Goal: Information Seeking & Learning: Learn about a topic

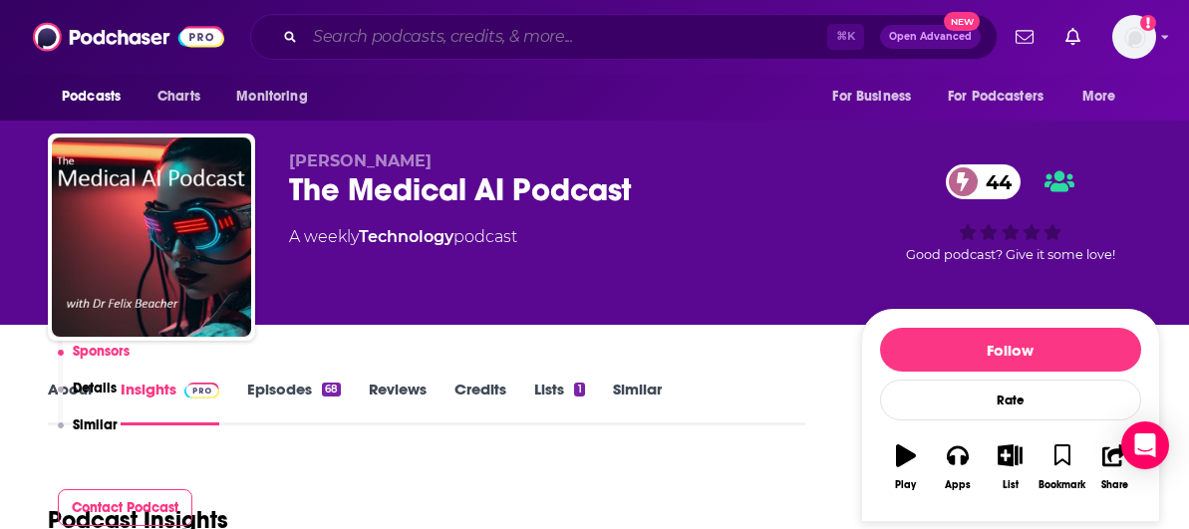
drag, startPoint x: 0, startPoint y: 0, endPoint x: 438, endPoint y: 31, distance: 439.5
click at [438, 31] on input "Search podcasts, credits, & more..." at bounding box center [566, 37] width 522 height 32
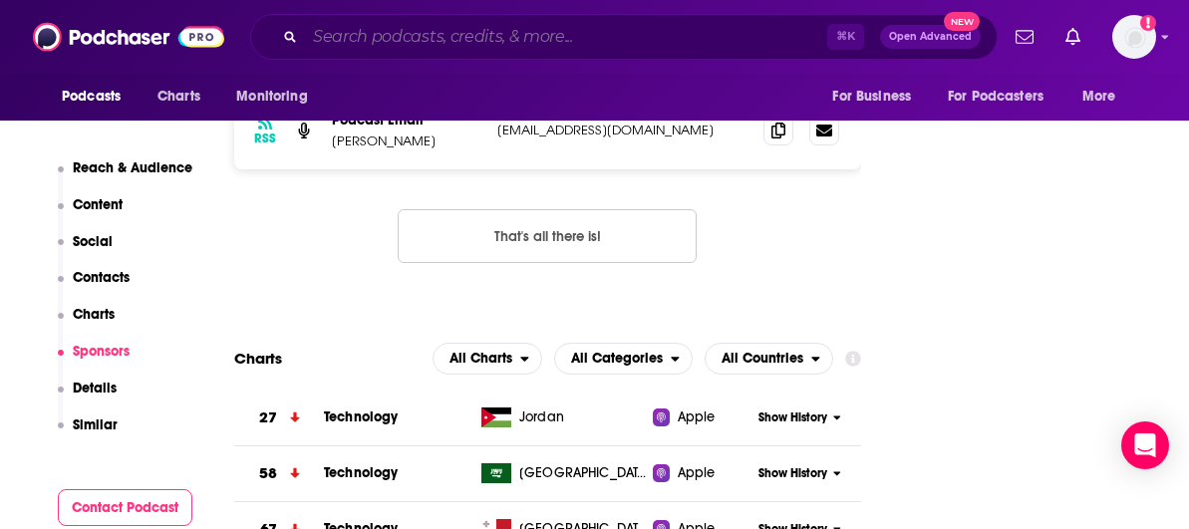
scroll to position [1910, 0]
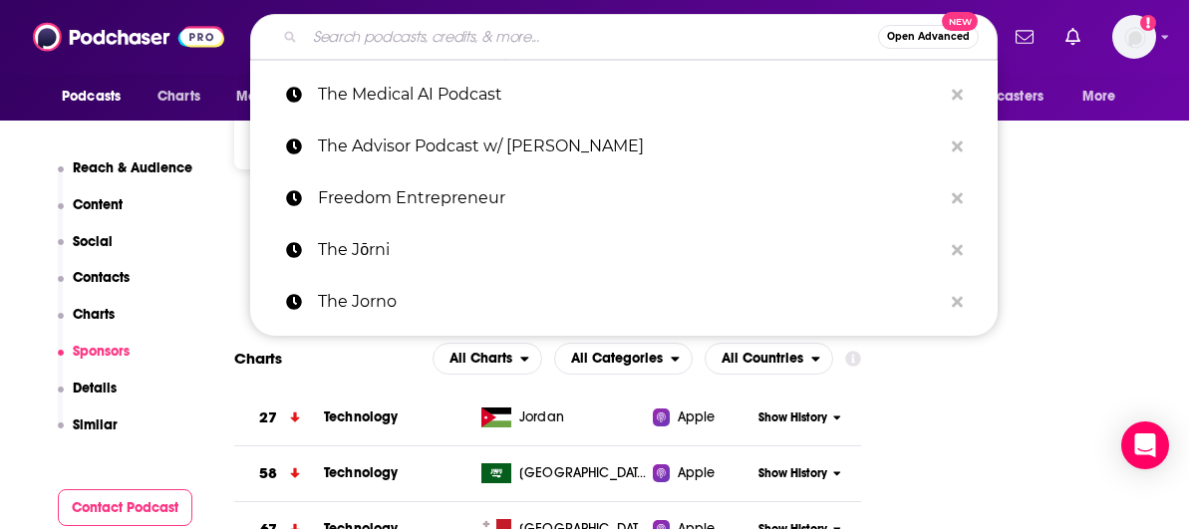
paste input "The Happiness Lab with Dr. [PERSON_NAME]"
type input "The Happiness Lab with Dr. [PERSON_NAME]"
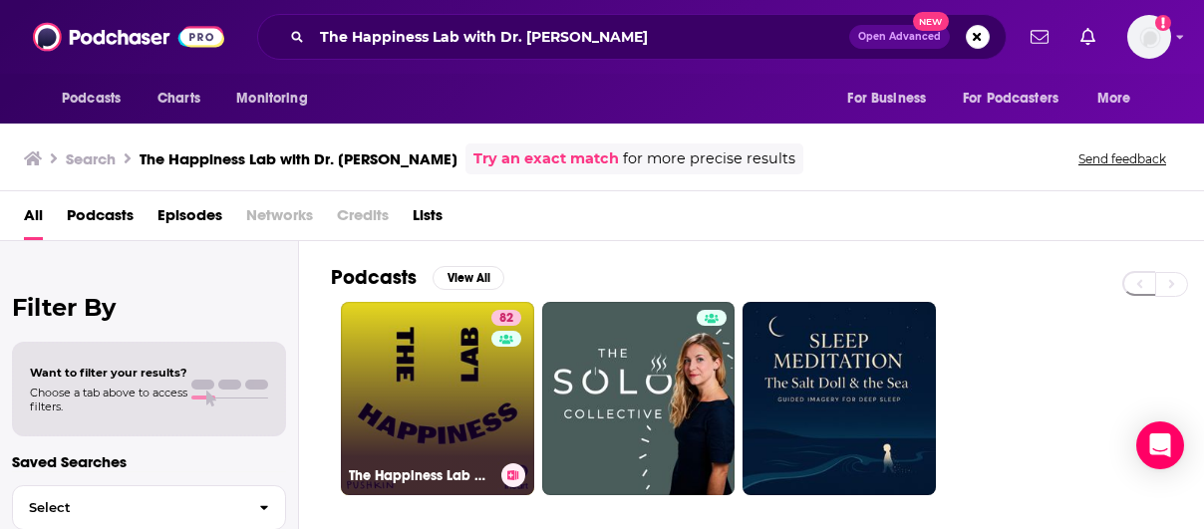
click at [465, 385] on link "82 The Happiness Lab with Dr. [PERSON_NAME]" at bounding box center [437, 398] width 193 height 193
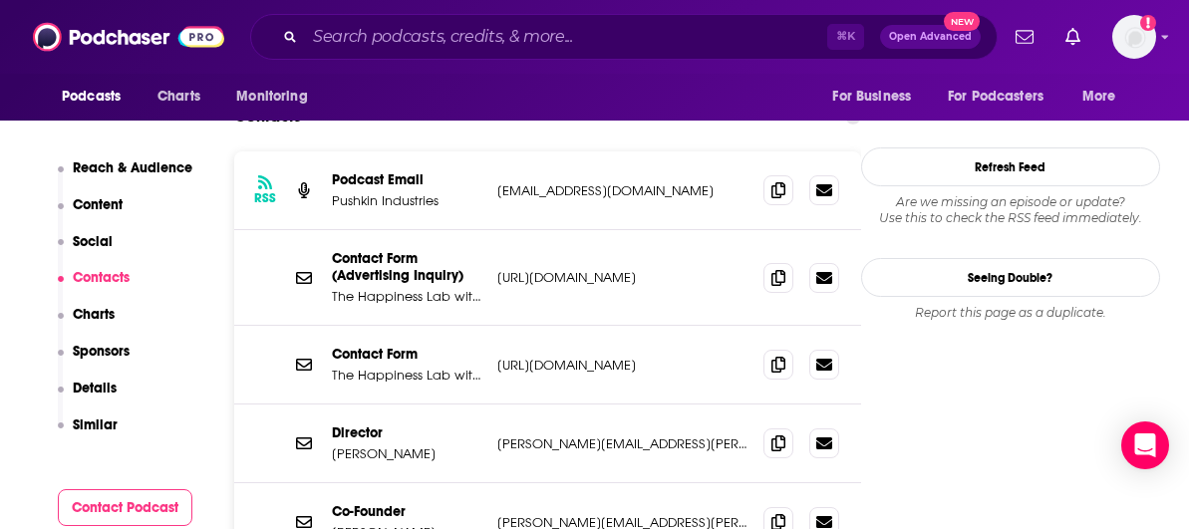
scroll to position [2019, 0]
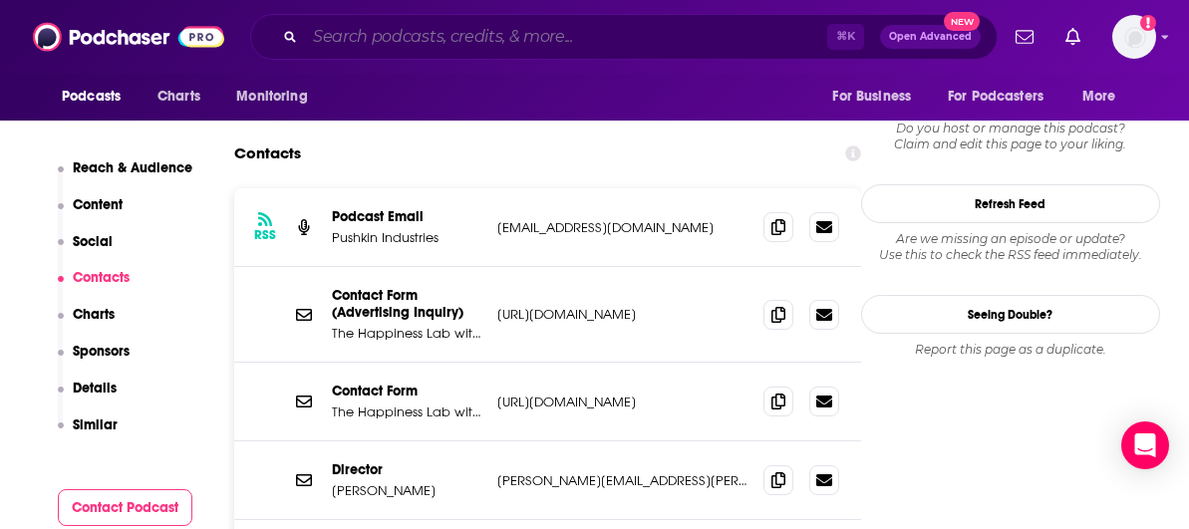
click at [532, 37] on input "Search podcasts, credits, & more..." at bounding box center [566, 37] width 522 height 32
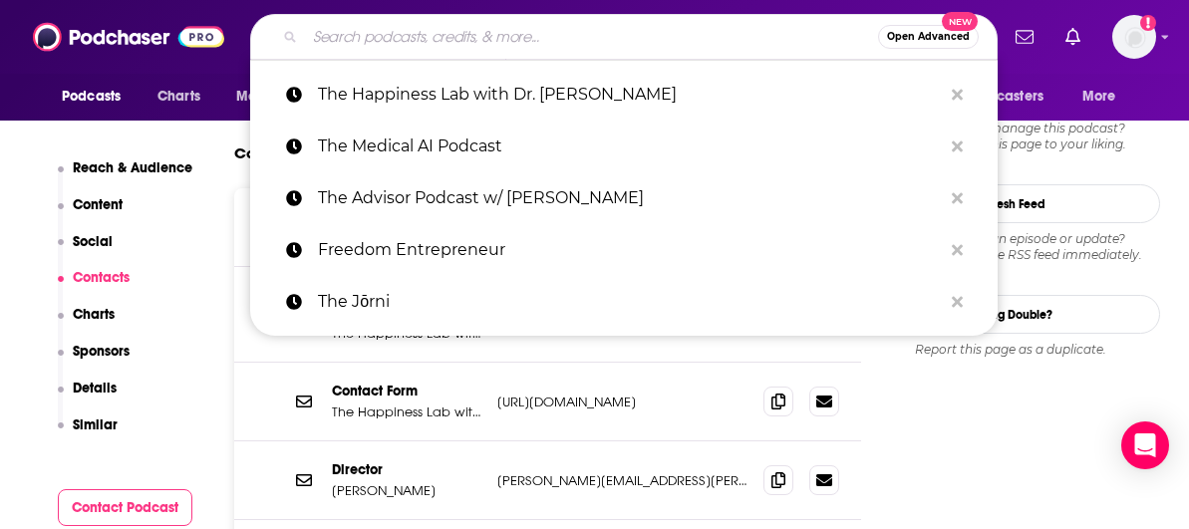
paste input "The Happiness Lab with Dr. [PERSON_NAME]"
type input "The Happiness Lab with Dr. [PERSON_NAME]"
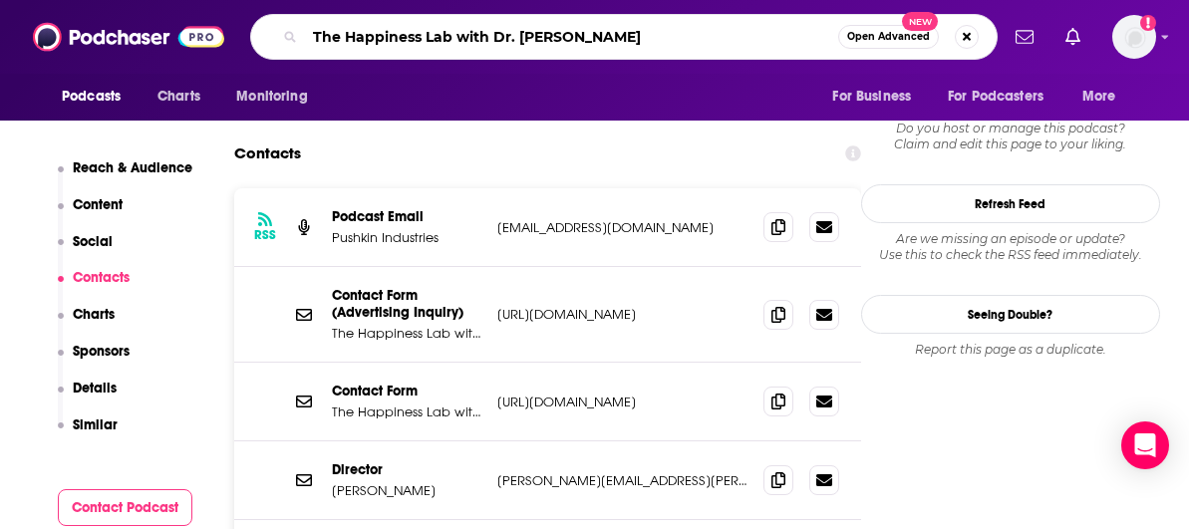
click at [532, 37] on input "The Happiness Lab with Dr. [PERSON_NAME]" at bounding box center [571, 37] width 533 height 32
click at [533, 35] on input "The Happiness Lab with Dr. [PERSON_NAME]" at bounding box center [571, 37] width 533 height 32
type input "[PERSON_NAME]"
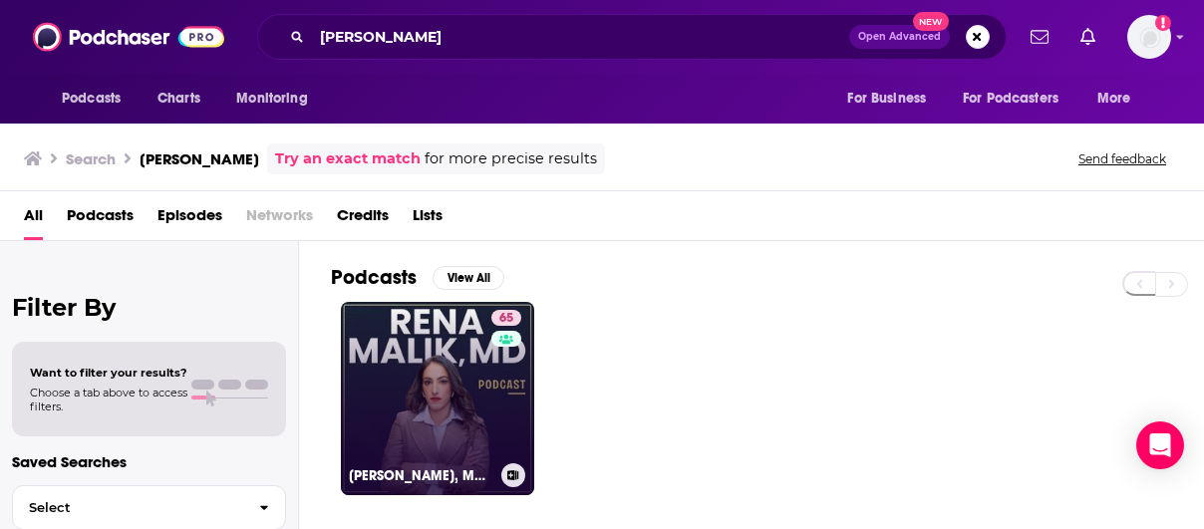
click at [448, 370] on link "65 [PERSON_NAME], MD Podcast: Optimizing Health, Sex & Relationships with Scien…" at bounding box center [437, 398] width 193 height 193
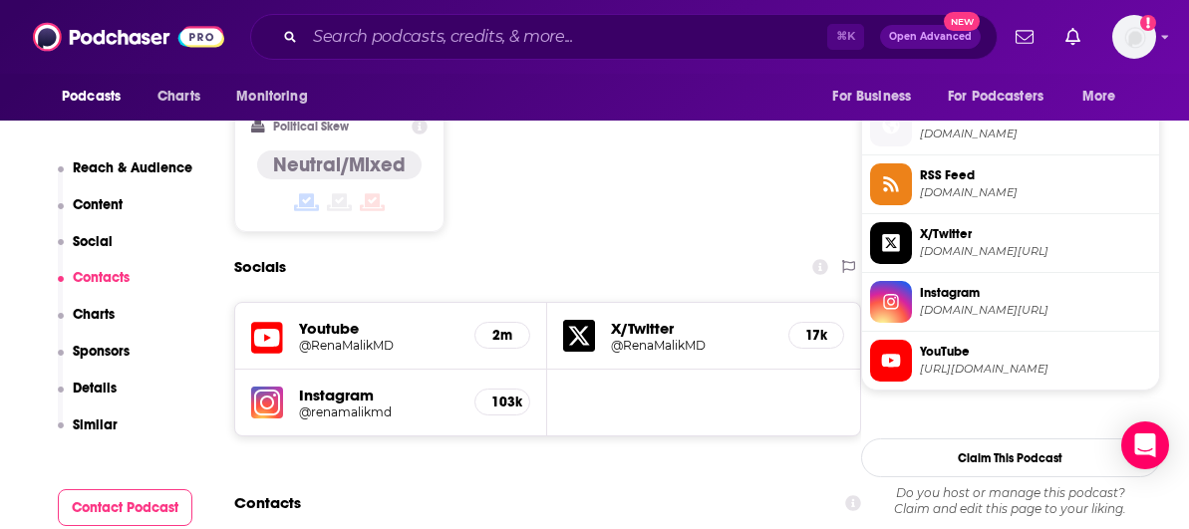
scroll to position [1707, 0]
